Goal: Information Seeking & Learning: Check status

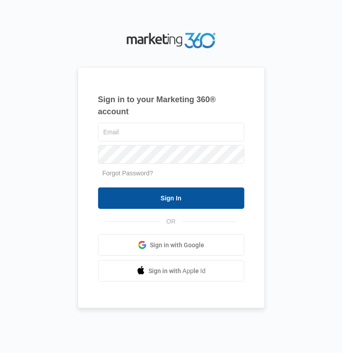
type input "[PERSON_NAME][EMAIL_ADDRESS][DOMAIN_NAME]"
click at [182, 198] on input "Sign In" at bounding box center [171, 197] width 146 height 21
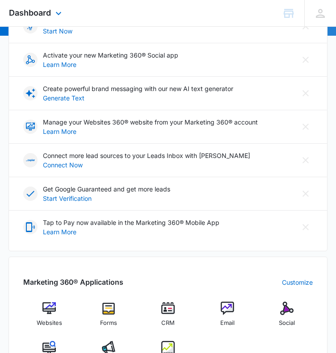
scroll to position [123, 0]
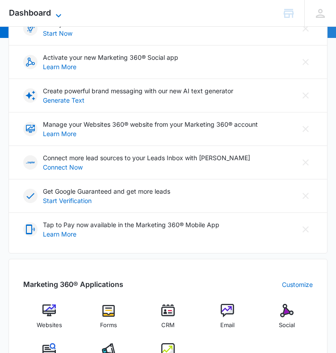
click at [55, 14] on icon at bounding box center [58, 15] width 11 height 11
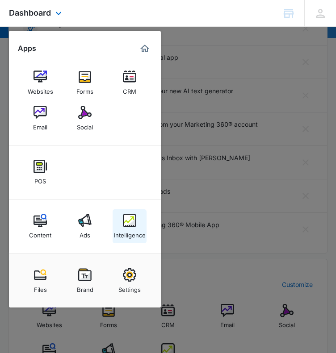
click at [139, 221] on link "Intelligence" at bounding box center [129, 226] width 34 height 34
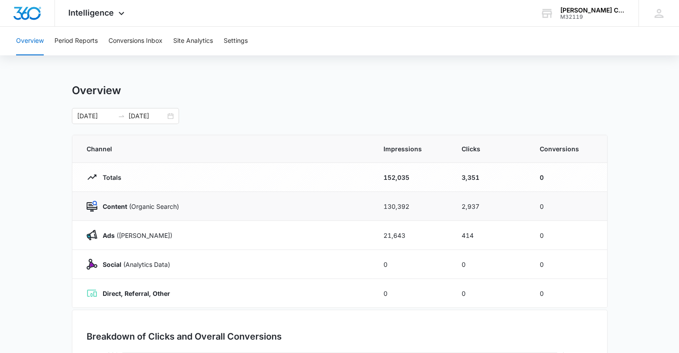
click at [275, 211] on td "Content (Organic Search)" at bounding box center [222, 206] width 300 height 29
click at [169, 112] on div "[DATE] [DATE]" at bounding box center [125, 116] width 107 height 16
click at [291, 75] on div "Overview Period Reports Conversions Inbox Site Analytics Settings Overview [DAT…" at bounding box center [339, 290] width 679 height 526
click at [100, 119] on input "[DATE]" at bounding box center [95, 116] width 37 height 10
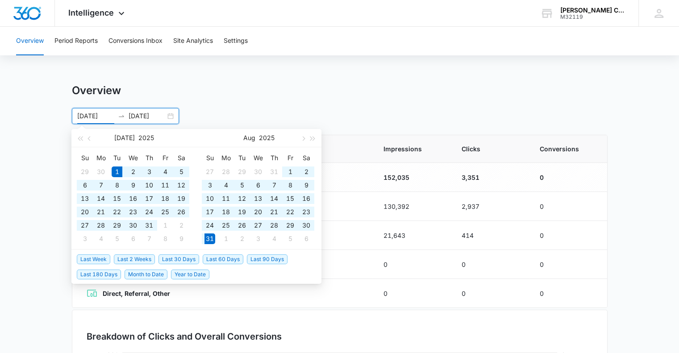
type input "[DATE]"
